Goal: Information Seeking & Learning: Find specific fact

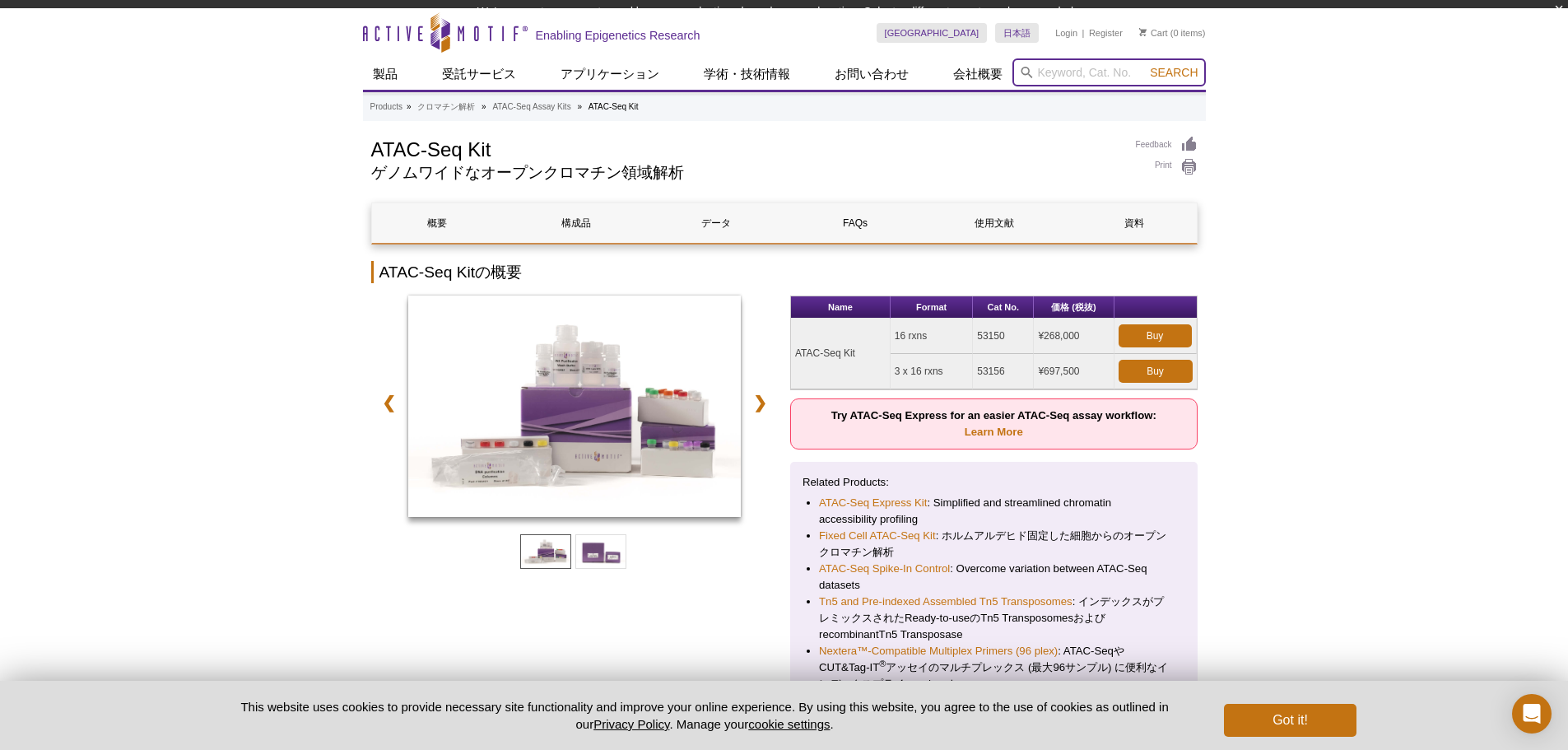
drag, startPoint x: 1061, startPoint y: 87, endPoint x: 1182, endPoint y: 98, distance: 121.5
click at [1067, 87] on header "Active Motif Logo Enabling Epigenetics Research 0 Search Skip to content Active…" at bounding box center [784, 50] width 843 height 84
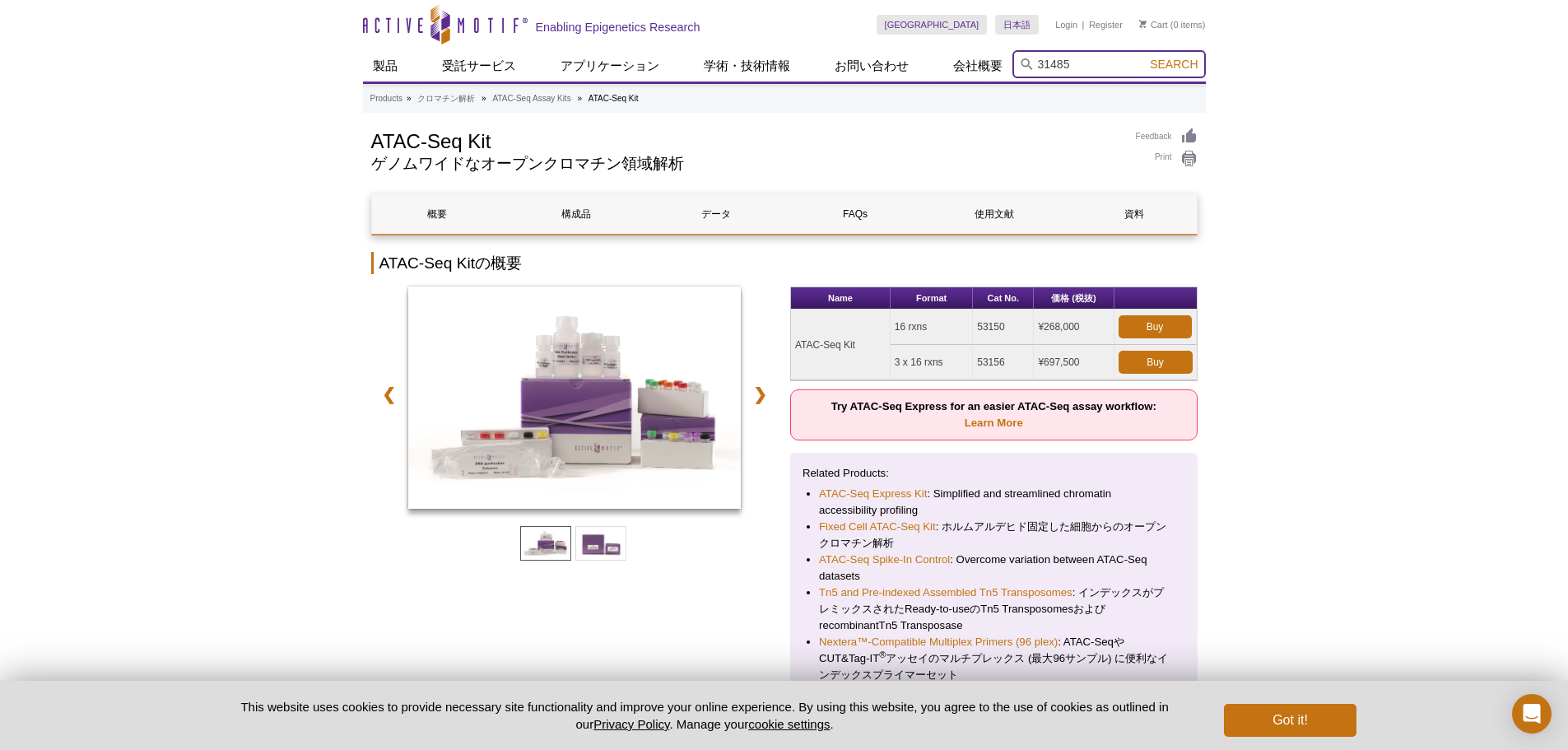
type input "31485"
click at [1196, 65] on span "Search" at bounding box center [1173, 64] width 47 height 13
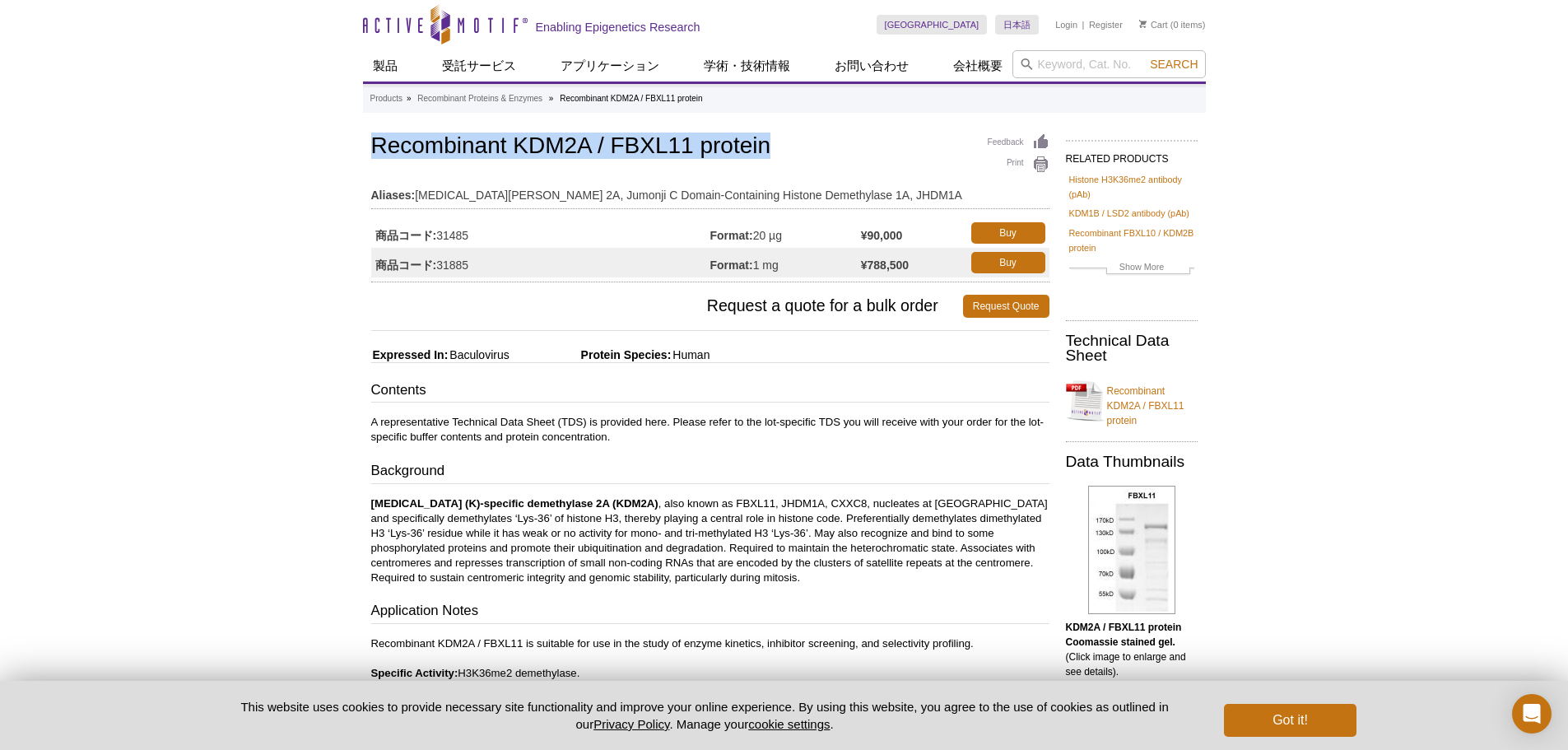
drag, startPoint x: 360, startPoint y: 143, endPoint x: 790, endPoint y: 147, distance: 430.0
click at [790, 147] on div "Active Motif Logo Enabling Epigenetics Research 0 Search Skip to content Active…" at bounding box center [784, 696] width 1568 height 1391
copy h1 "Recombinant KDM2A / FBXL11 protein"
drag, startPoint x: 789, startPoint y: 235, endPoint x: 760, endPoint y: 238, distance: 29.2
click at [758, 238] on td "Format: 20 µg" at bounding box center [786, 233] width 151 height 30
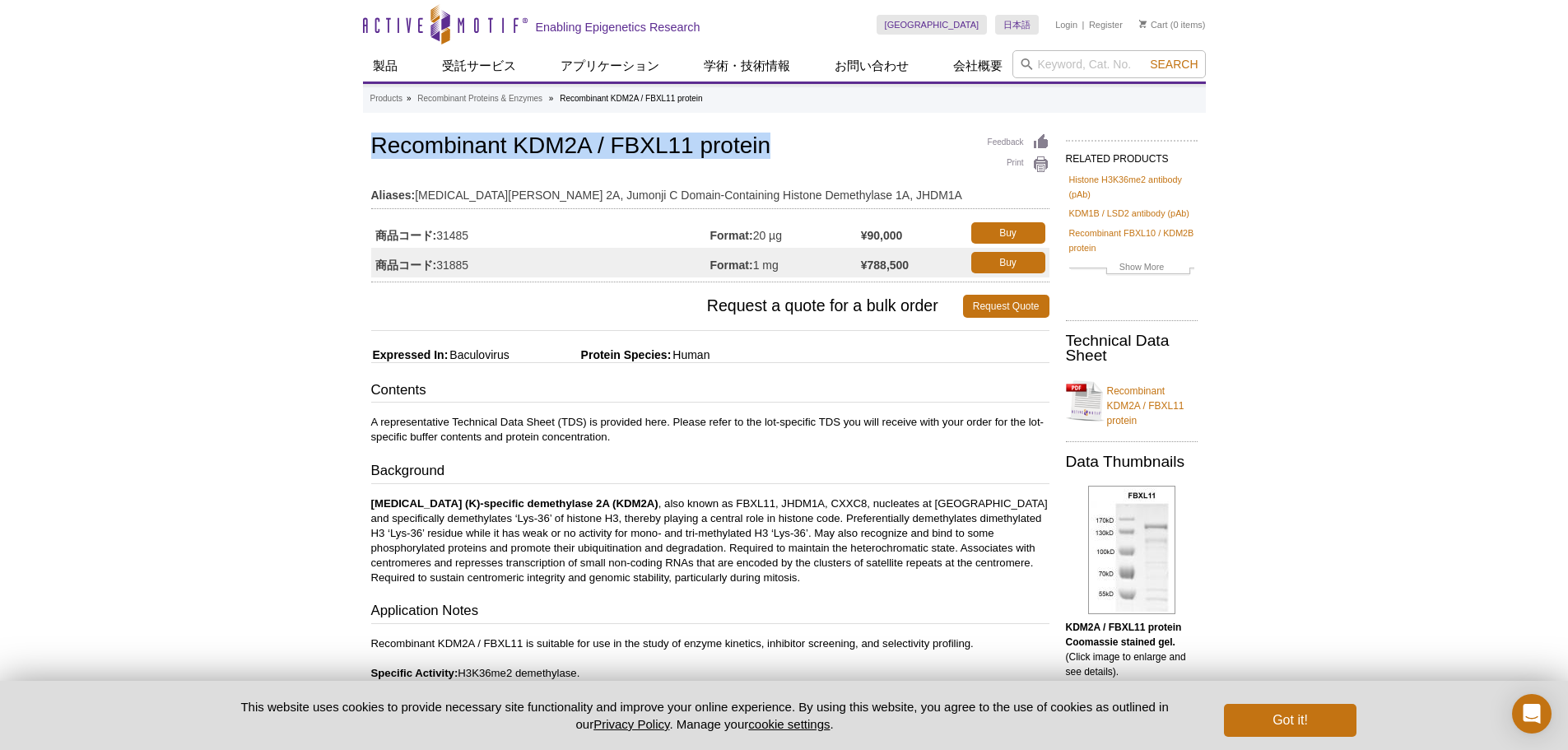
copy td "20 µg"
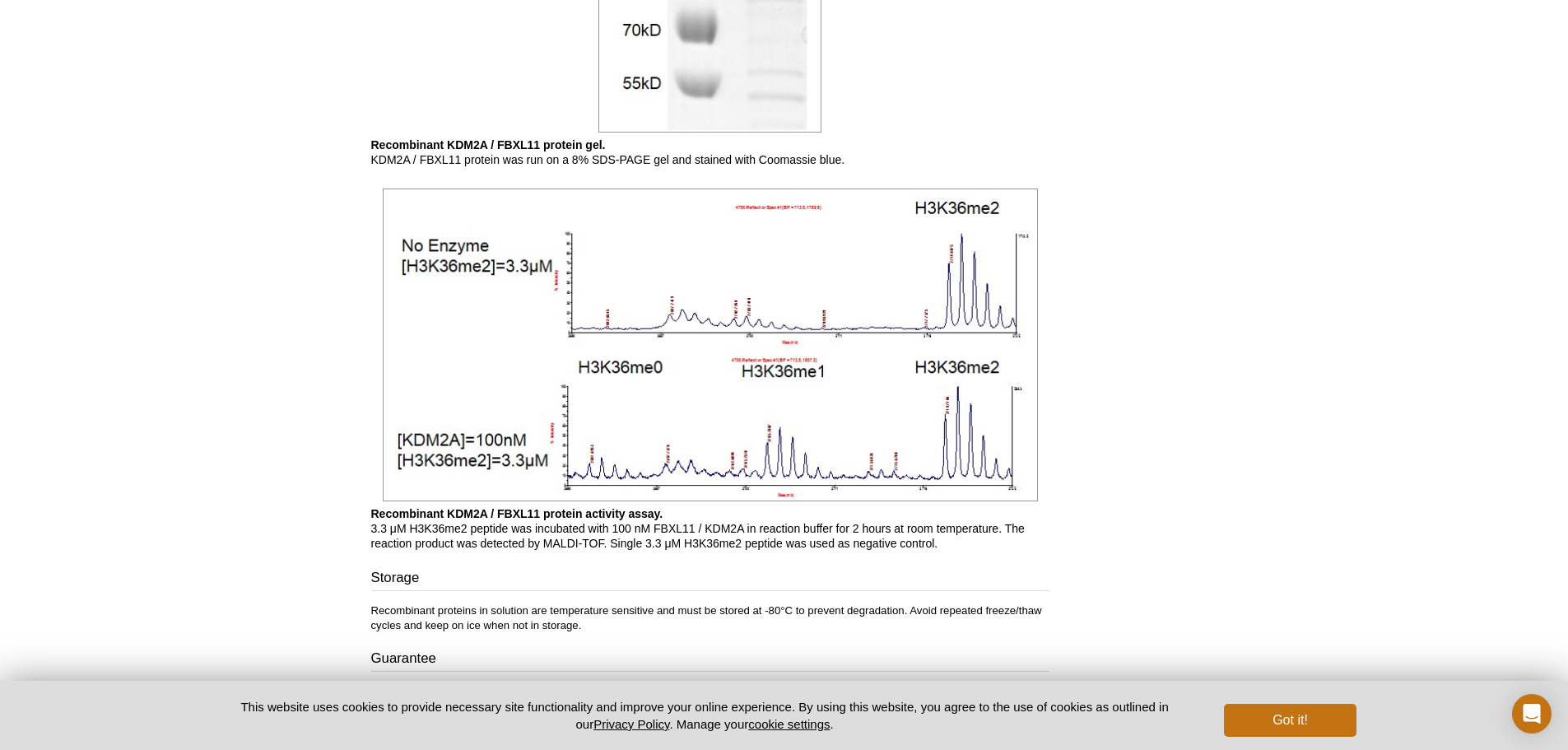
scroll to position [1274, 0]
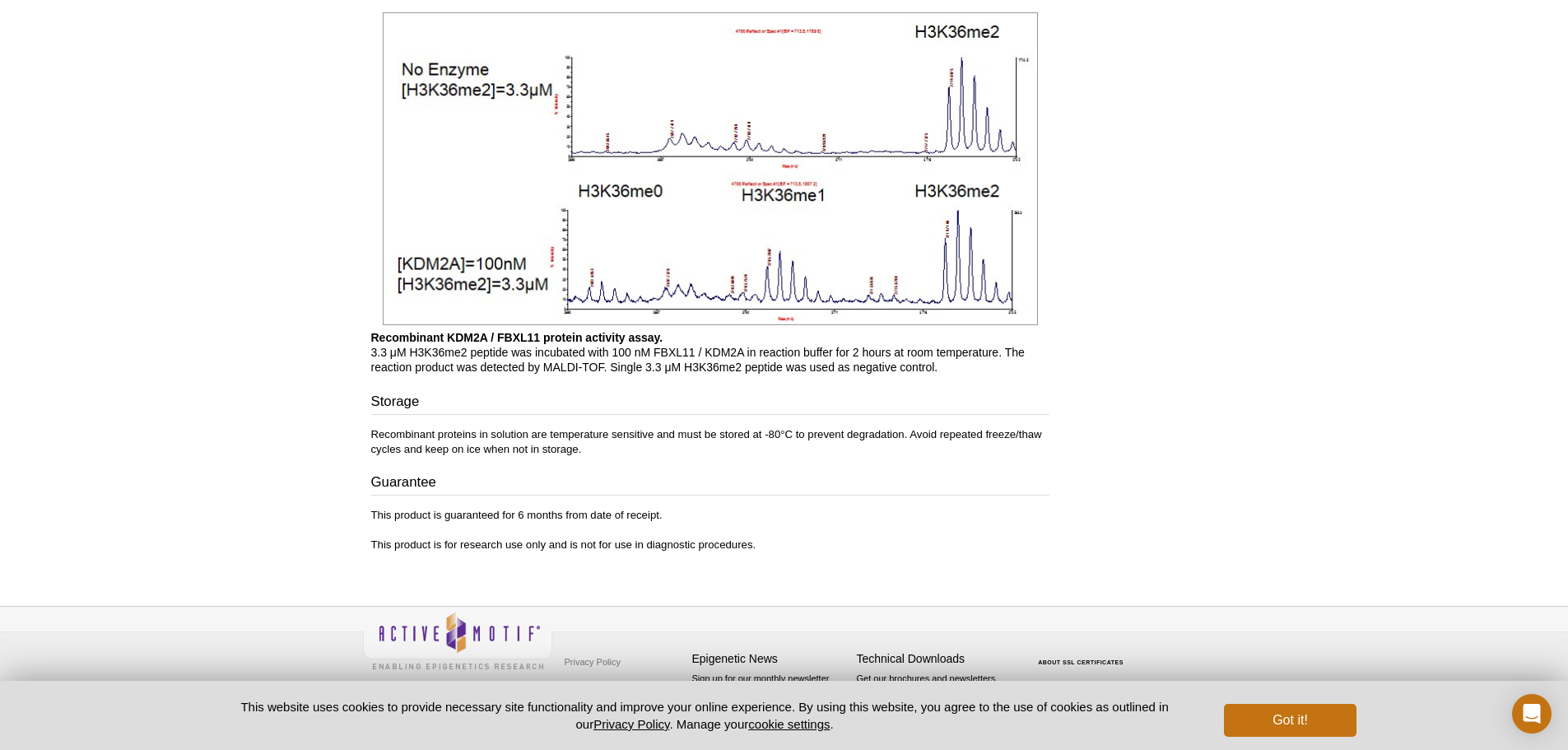
drag, startPoint x: 311, startPoint y: 347, endPoint x: 1509, endPoint y: 346, distance: 1198.0
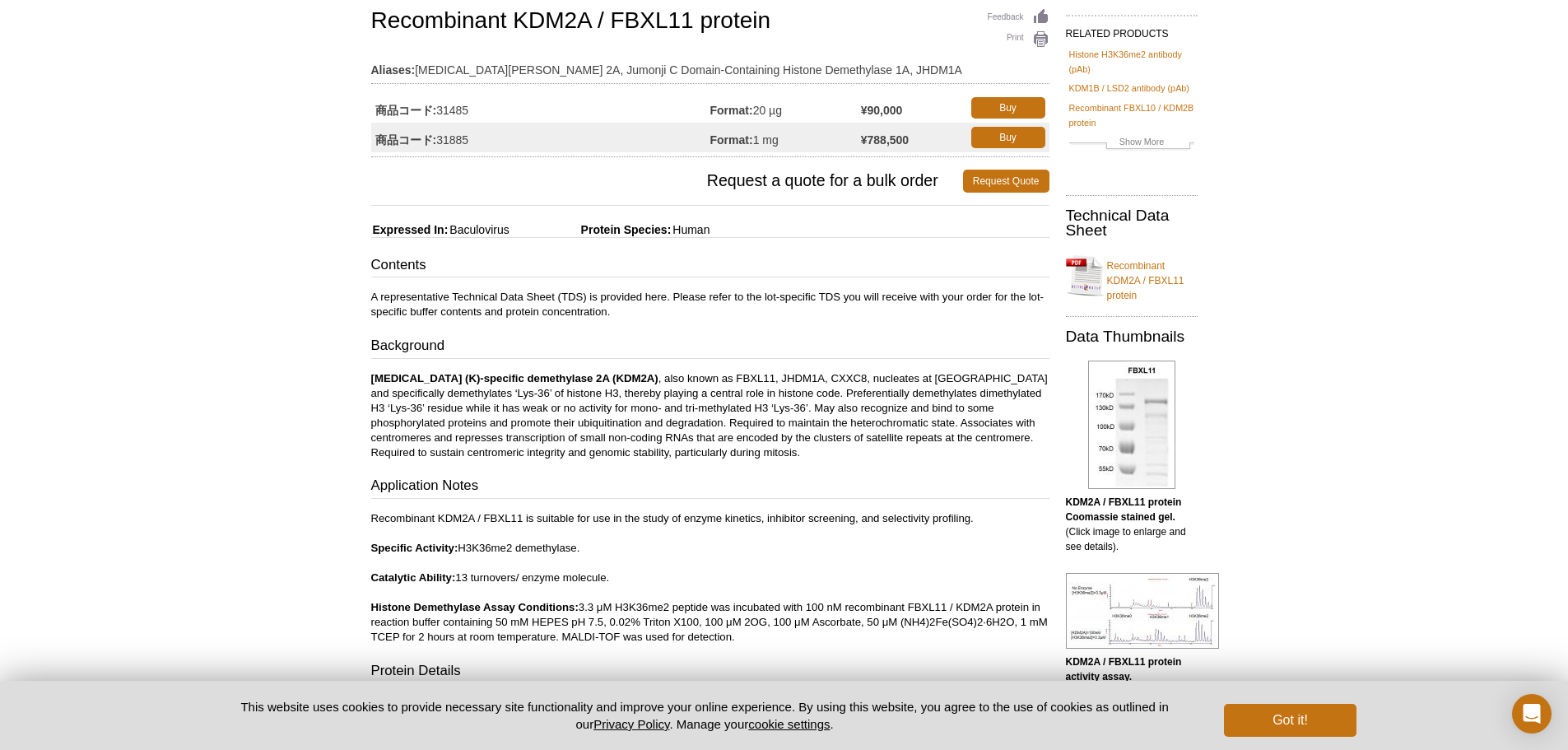
scroll to position [0, 0]
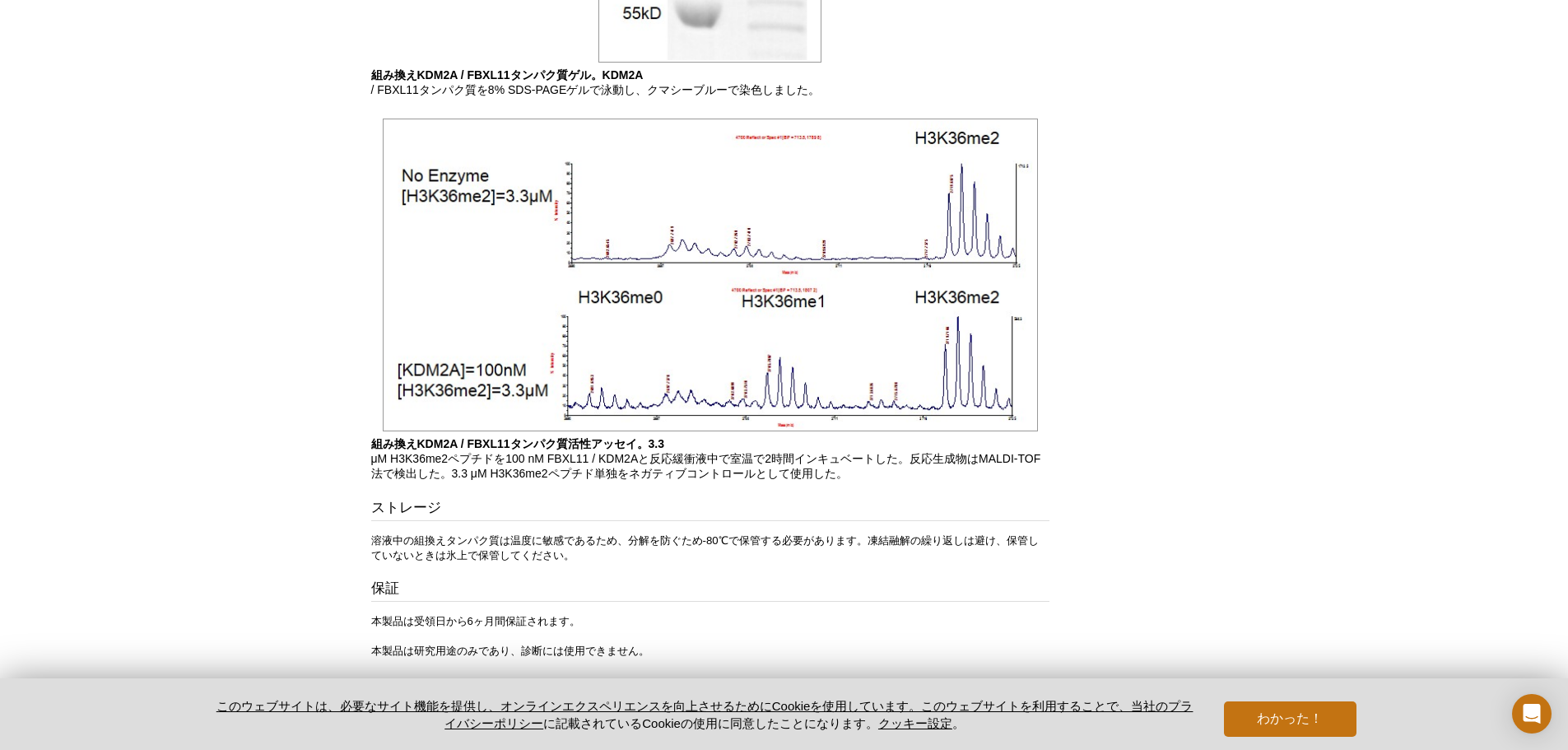
scroll to position [1274, 0]
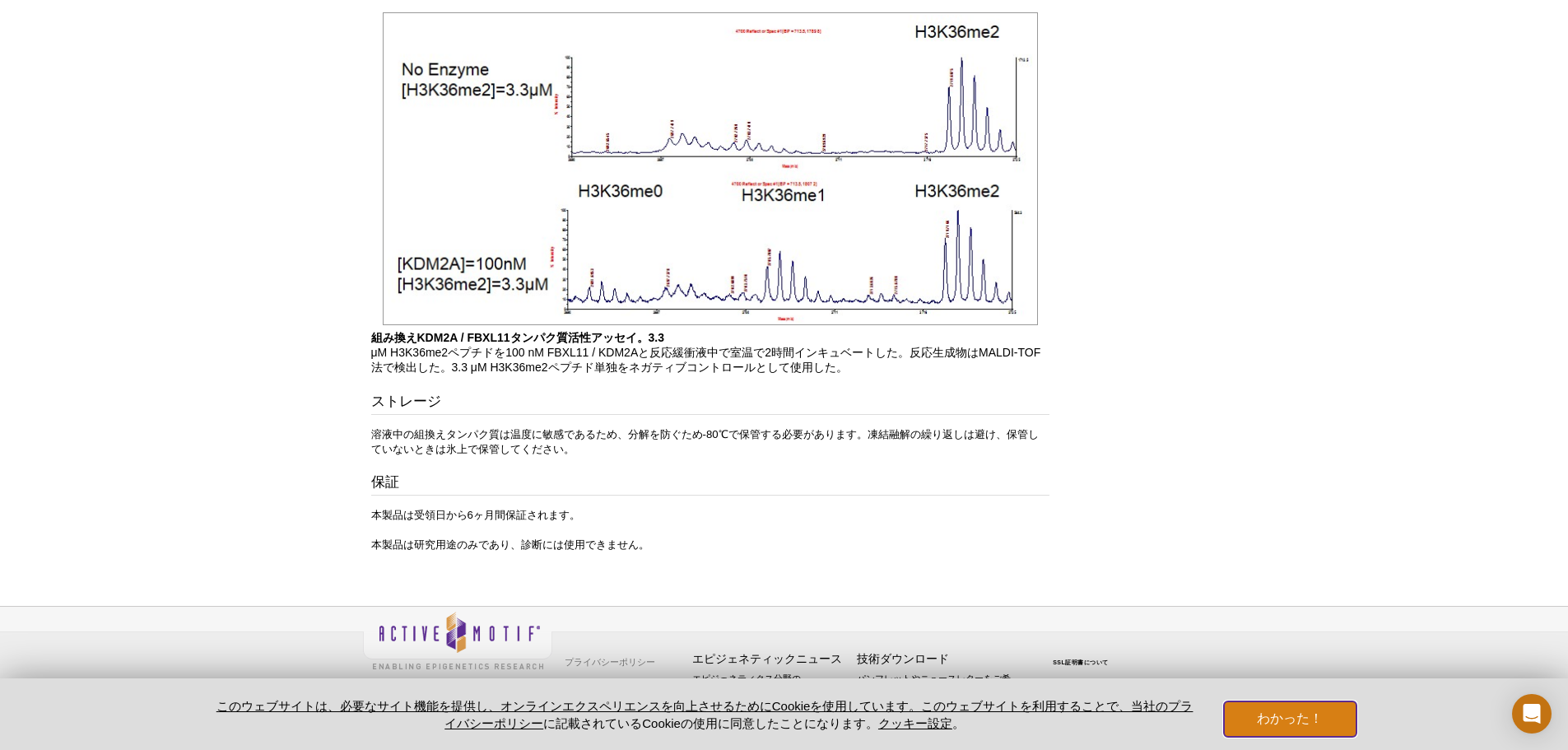
click at [1267, 727] on button "わかった！" at bounding box center [1290, 719] width 132 height 35
